Goal: Register for event/course

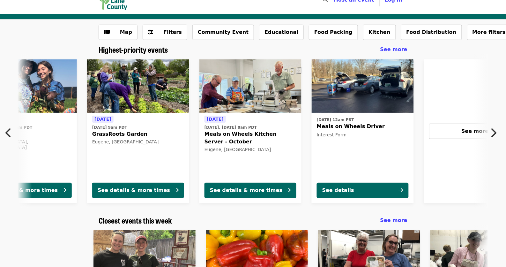
scroll to position [11, 0]
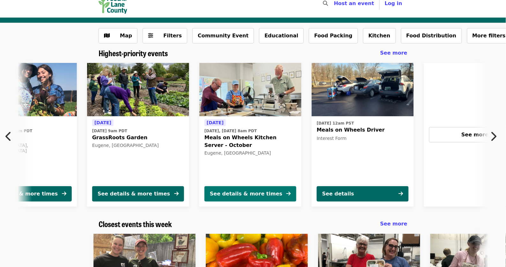
click at [258, 195] on div "See details & more times" at bounding box center [246, 194] width 72 height 8
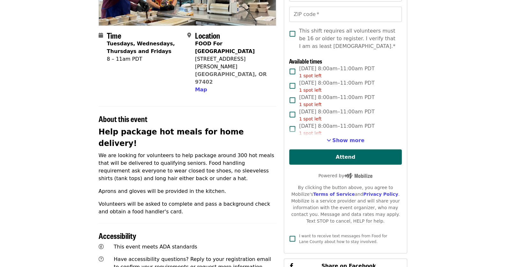
scroll to position [120, 0]
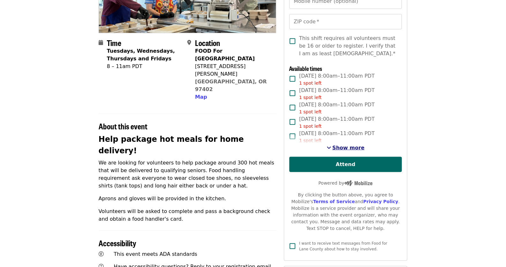
click at [353, 147] on span "Show more" at bounding box center [348, 148] width 32 height 6
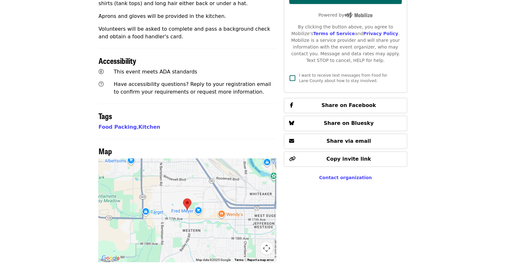
scroll to position [0, 0]
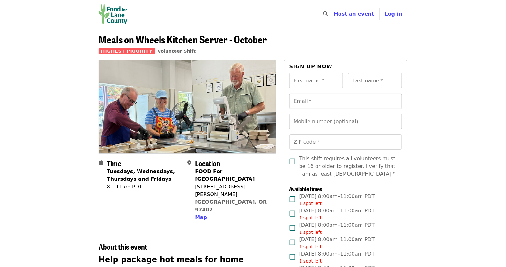
scroll to position [11, 0]
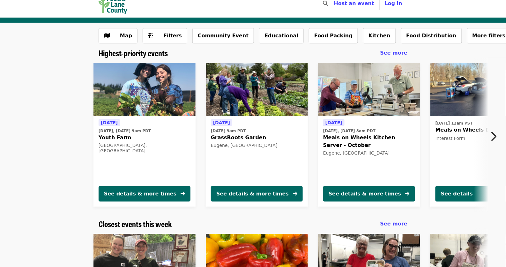
click at [496, 135] on icon "chevron-right icon" at bounding box center [493, 136] width 6 height 12
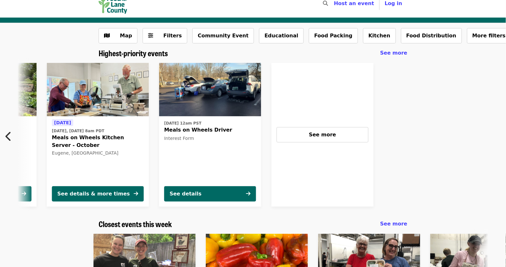
scroll to position [0, 288]
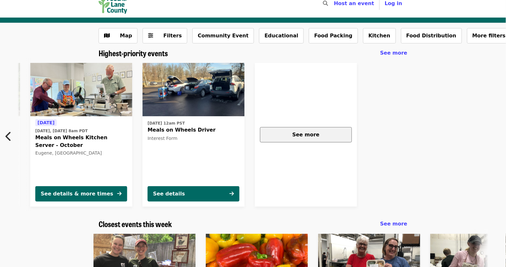
click at [302, 136] on span "See more" at bounding box center [305, 134] width 27 height 6
